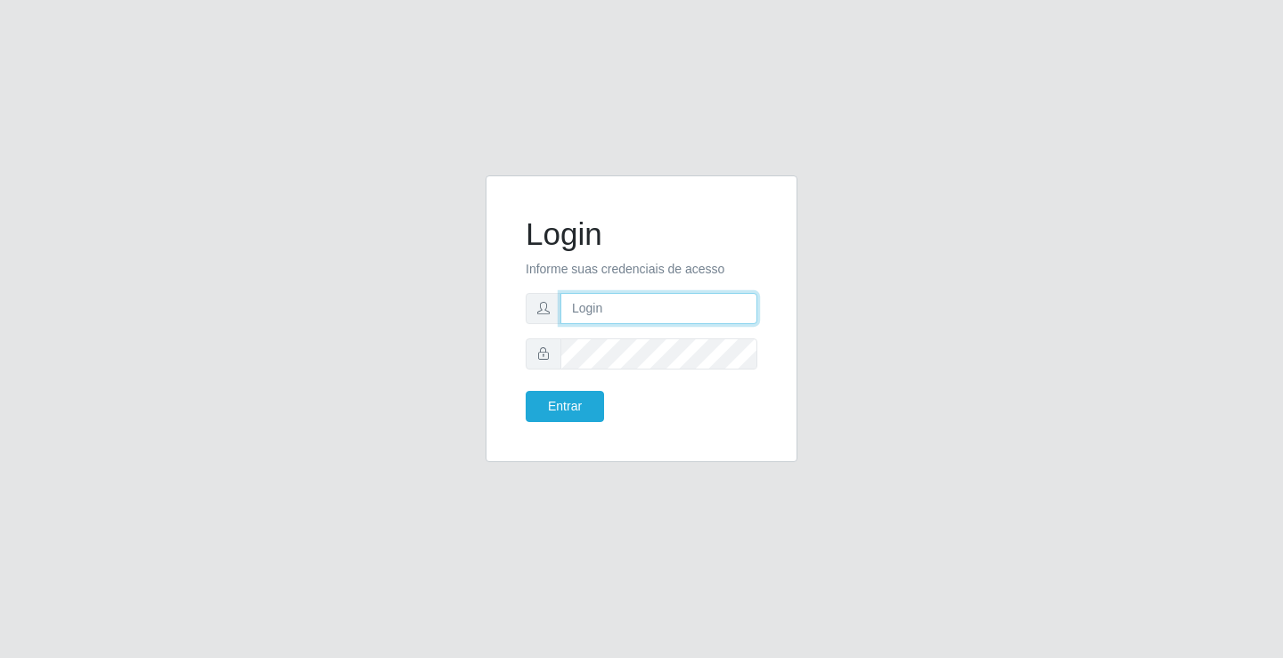
click at [693, 313] on input "text" at bounding box center [658, 308] width 197 height 31
type input "william@ideal"
click at [526, 391] on button "Entrar" at bounding box center [565, 406] width 78 height 31
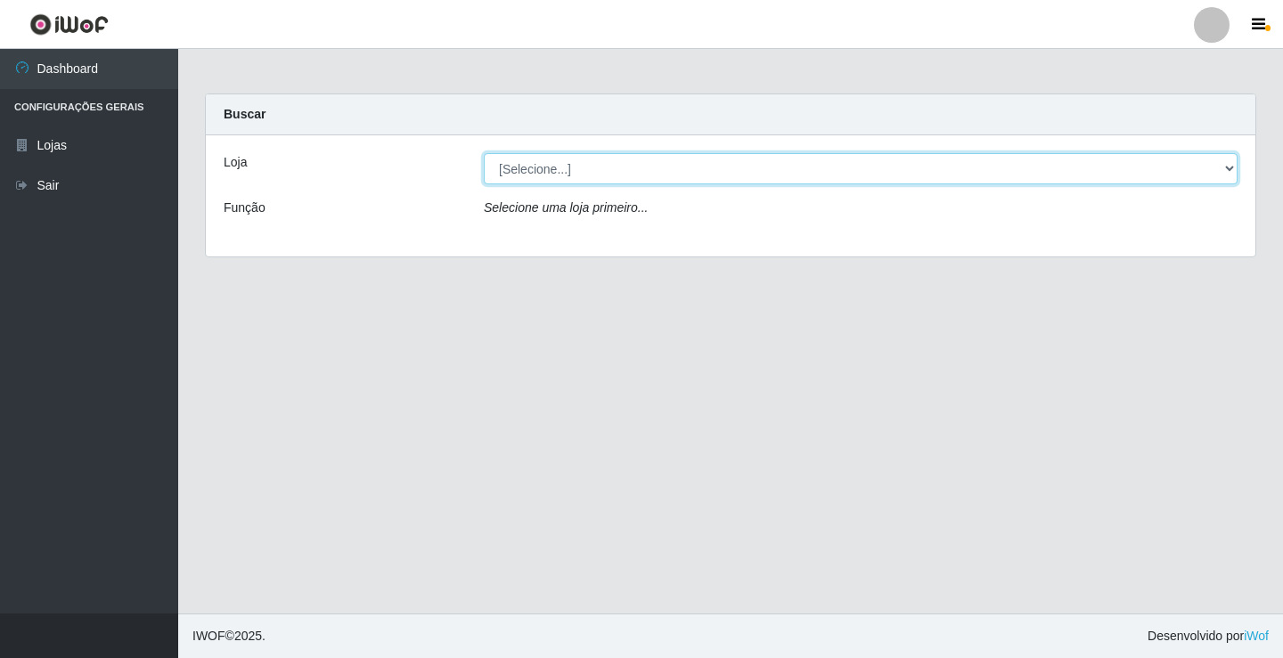
click at [582, 170] on select "[Selecione...] Ideal - Conceição" at bounding box center [861, 168] width 754 height 31
select select "231"
click at [484, 153] on select "[Selecione...] Ideal - Conceição" at bounding box center [861, 168] width 754 height 31
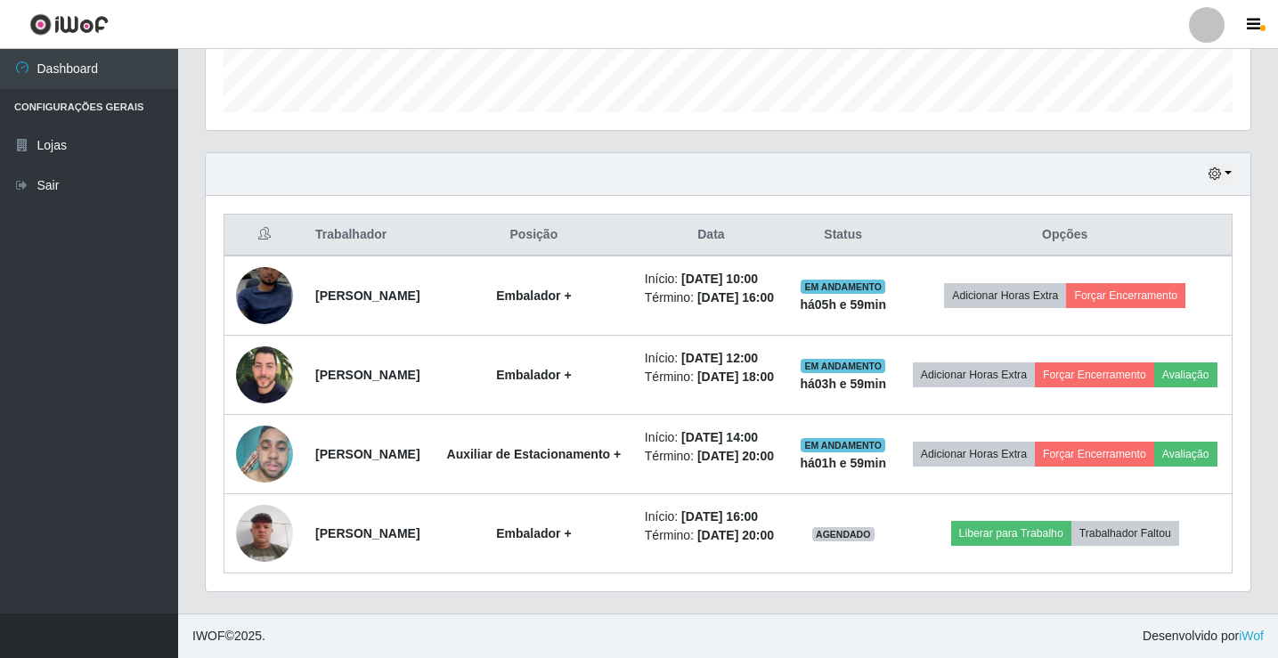
scroll to position [653, 0]
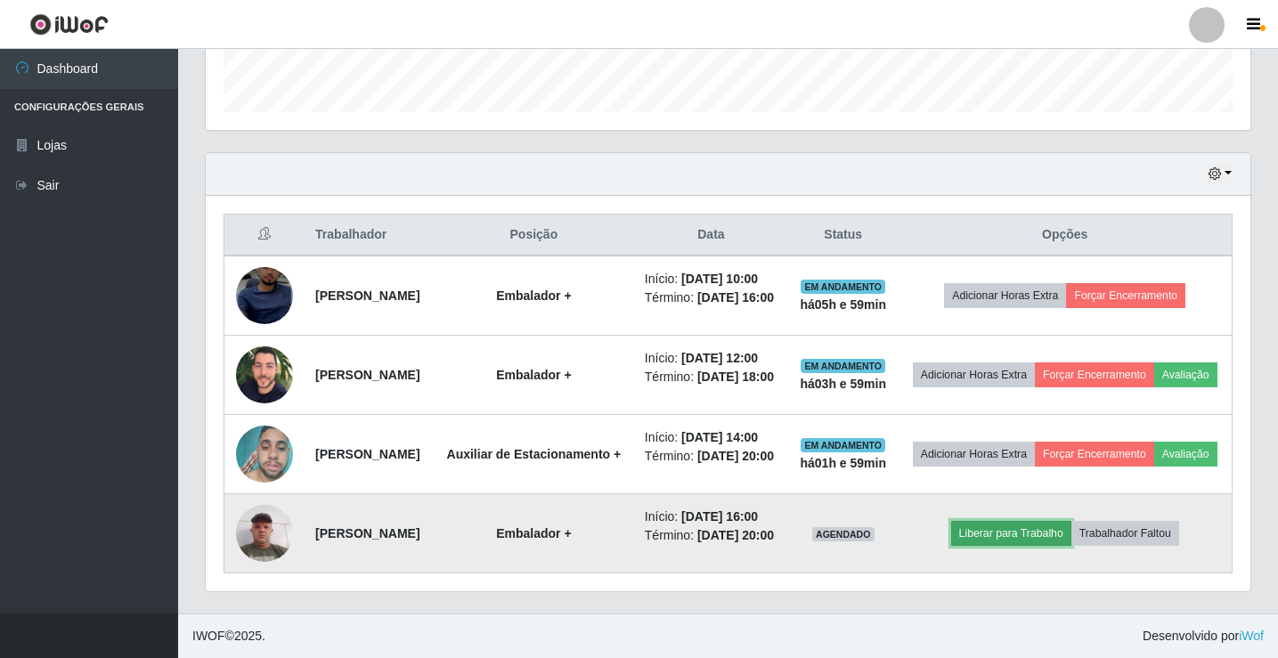
click at [1026, 521] on button "Liberar para Trabalho" at bounding box center [1011, 533] width 120 height 25
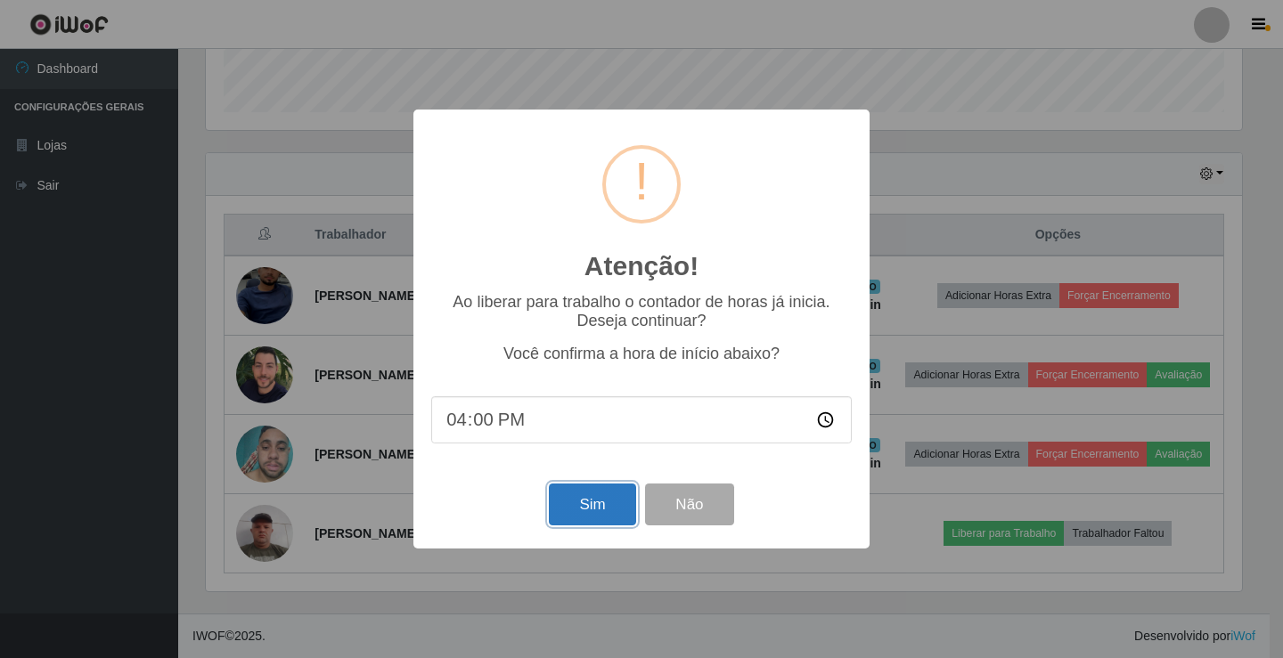
click at [596, 512] on button "Sim" at bounding box center [592, 505] width 86 height 42
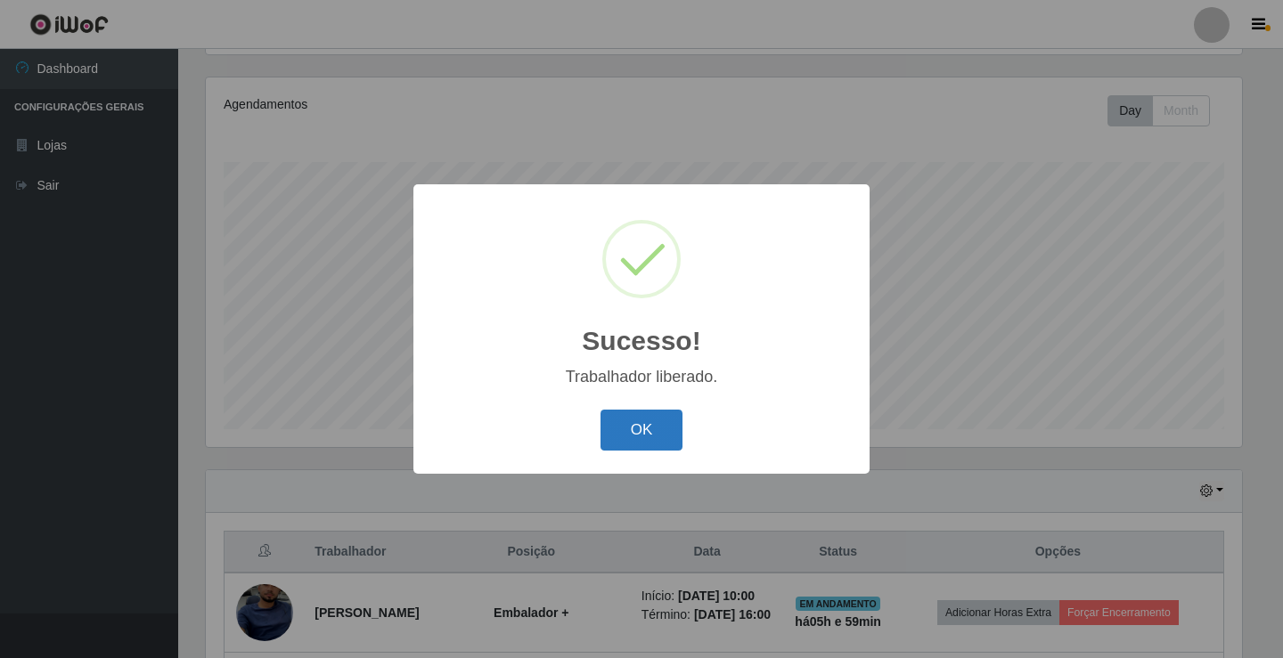
click at [648, 417] on button "OK" at bounding box center [641, 431] width 83 height 42
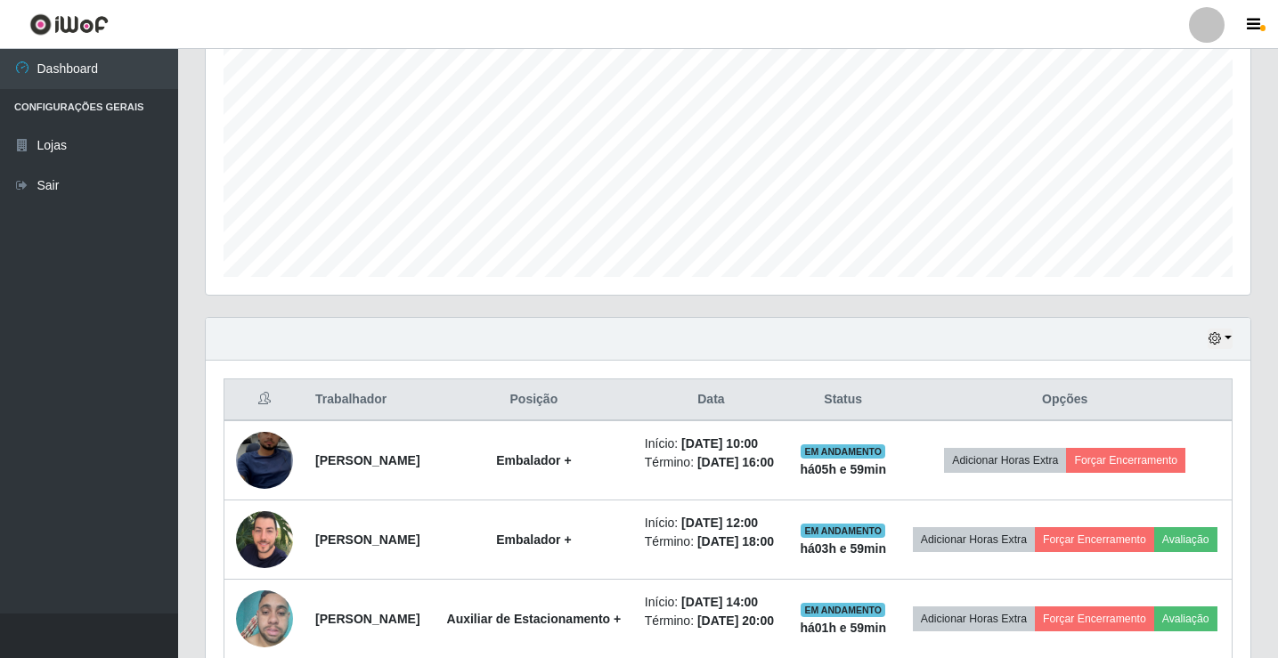
scroll to position [386, 0]
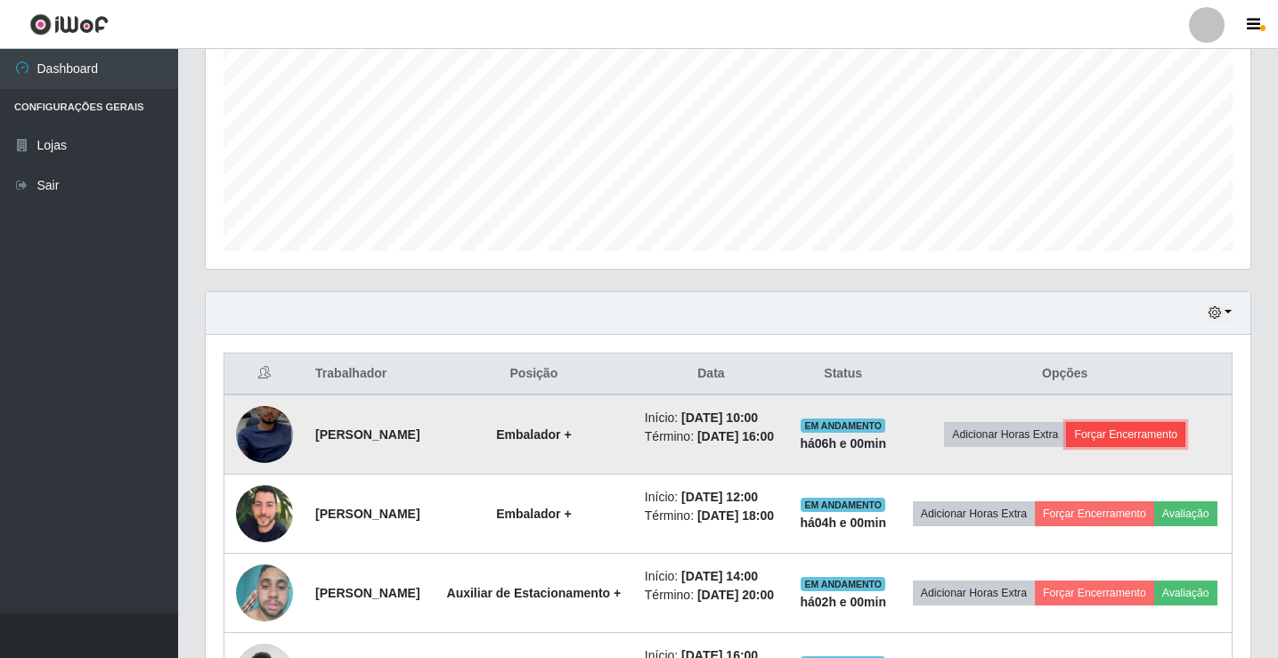
click at [1152, 447] on button "Forçar Encerramento" at bounding box center [1125, 434] width 119 height 25
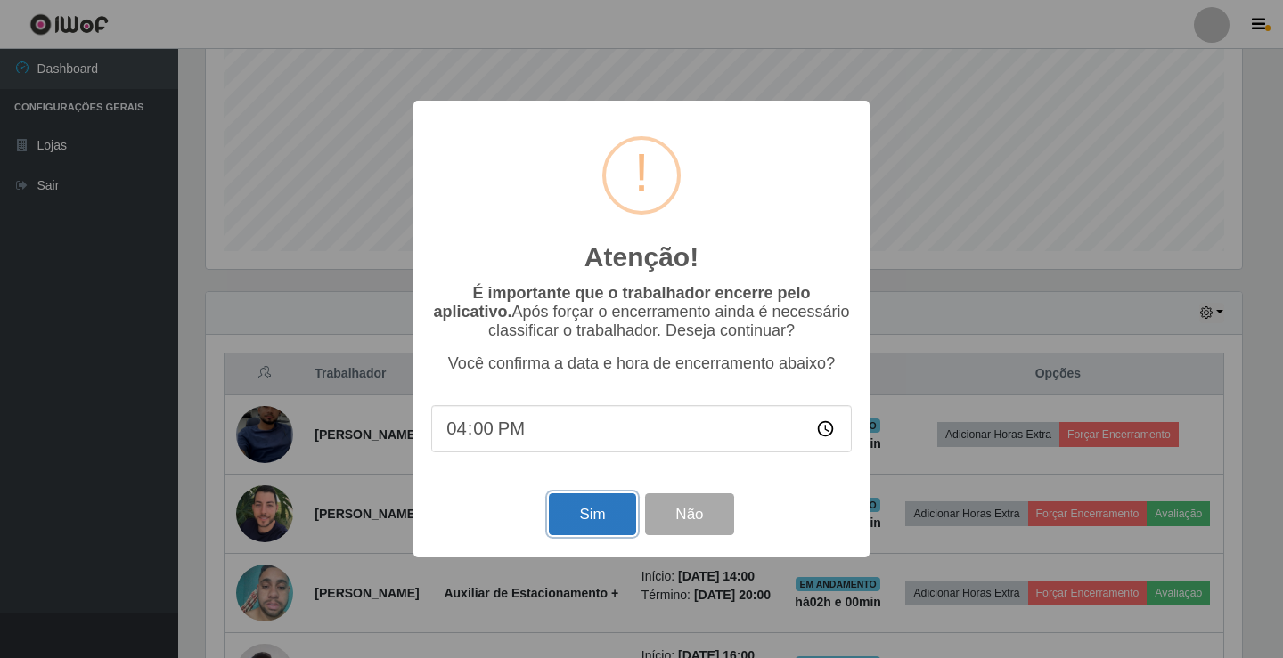
click at [615, 510] on button "Sim" at bounding box center [592, 515] width 86 height 42
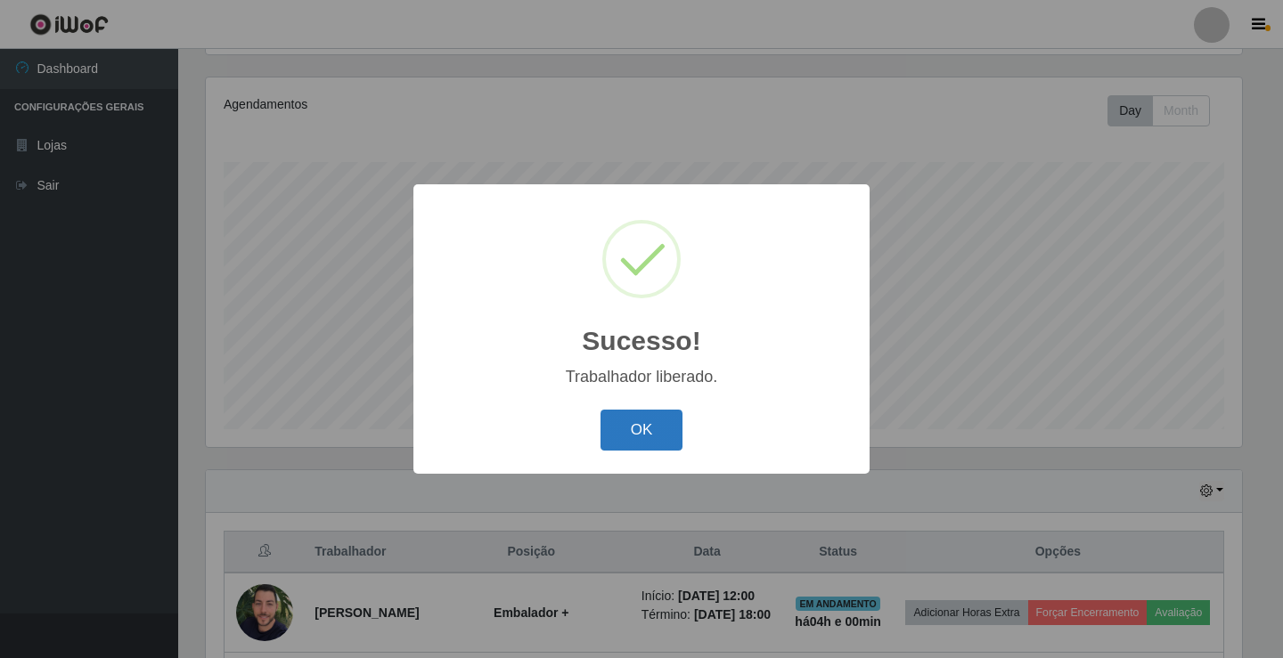
click at [671, 436] on button "OK" at bounding box center [641, 431] width 83 height 42
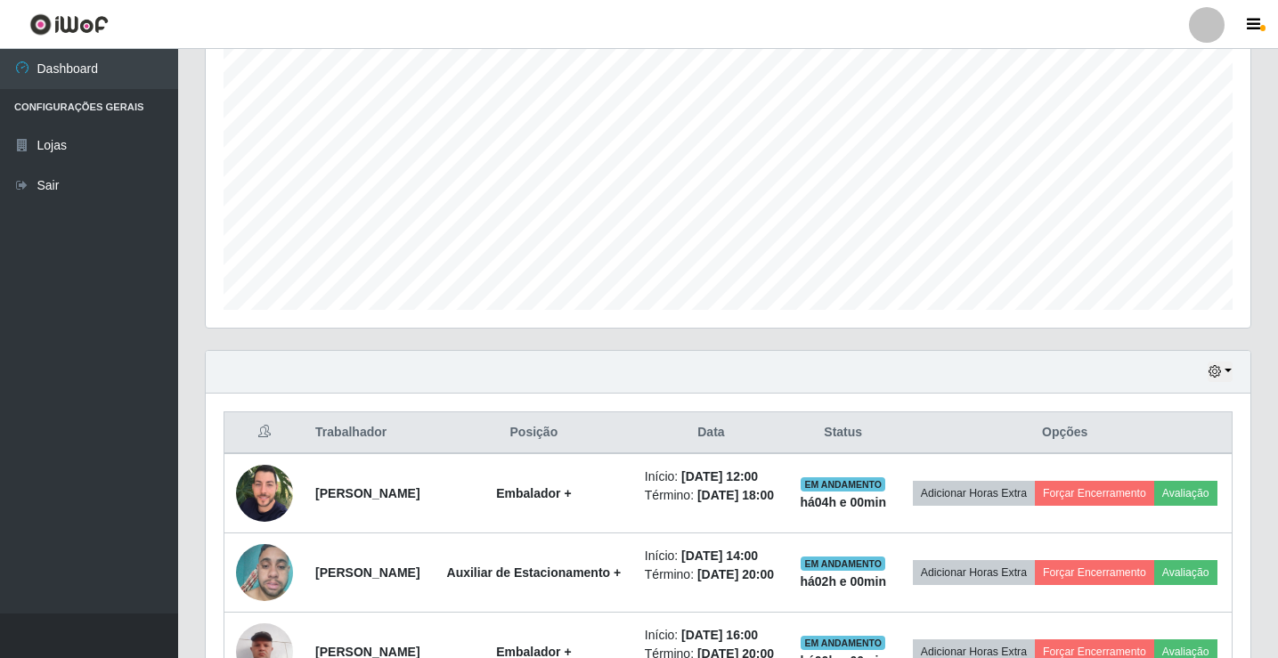
scroll to position [274, 0]
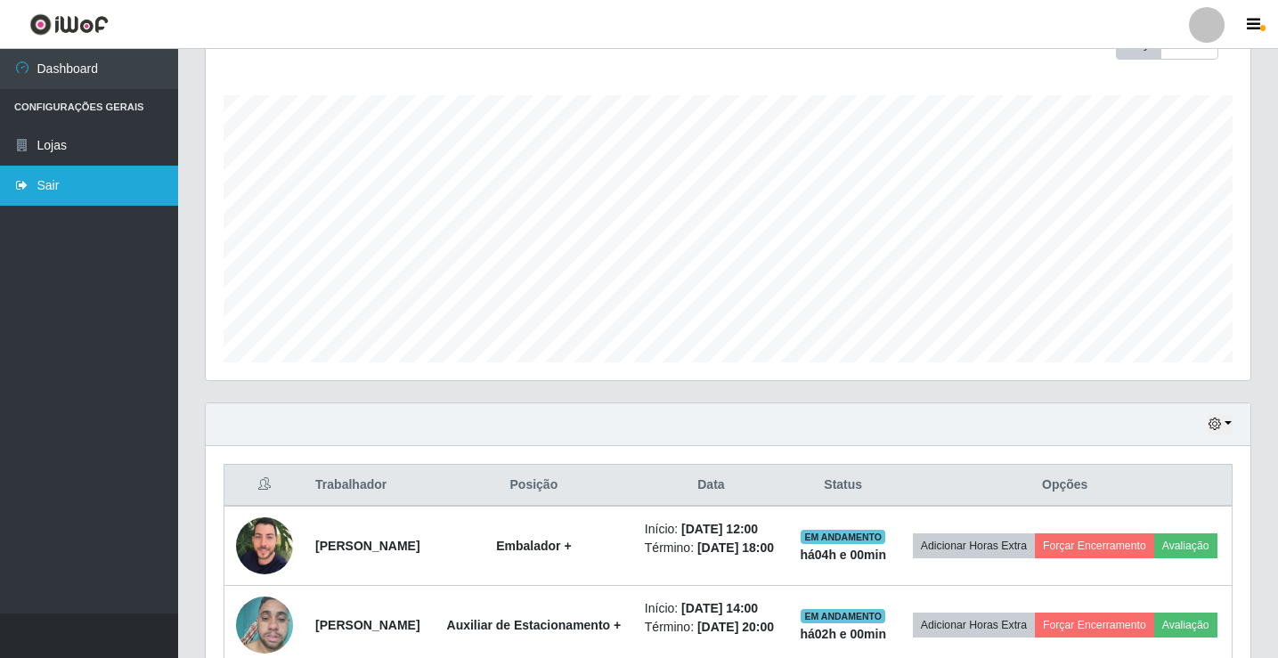
click at [75, 193] on link "Sair" at bounding box center [89, 186] width 178 height 40
